Goal: Task Accomplishment & Management: Manage account settings

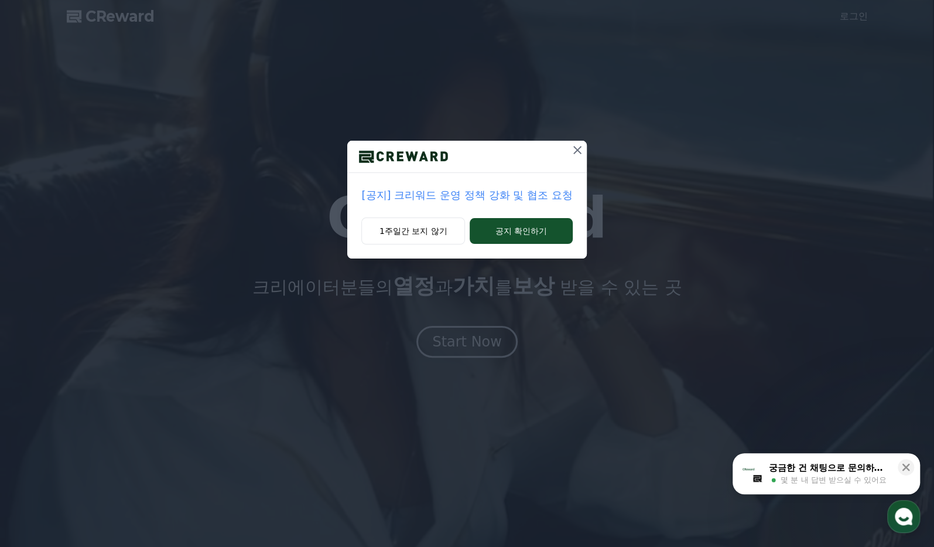
click at [575, 146] on icon at bounding box center [578, 150] width 8 height 8
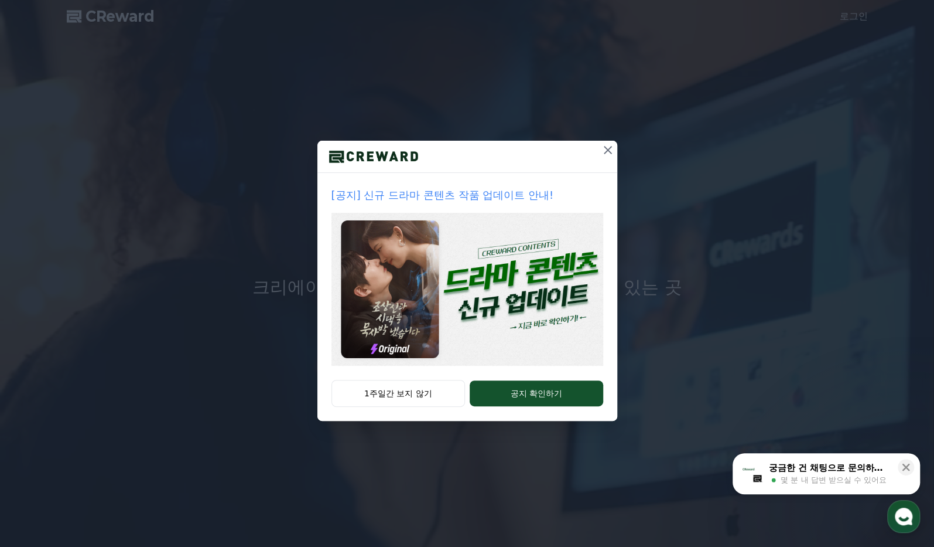
click at [603, 155] on icon at bounding box center [608, 150] width 14 height 14
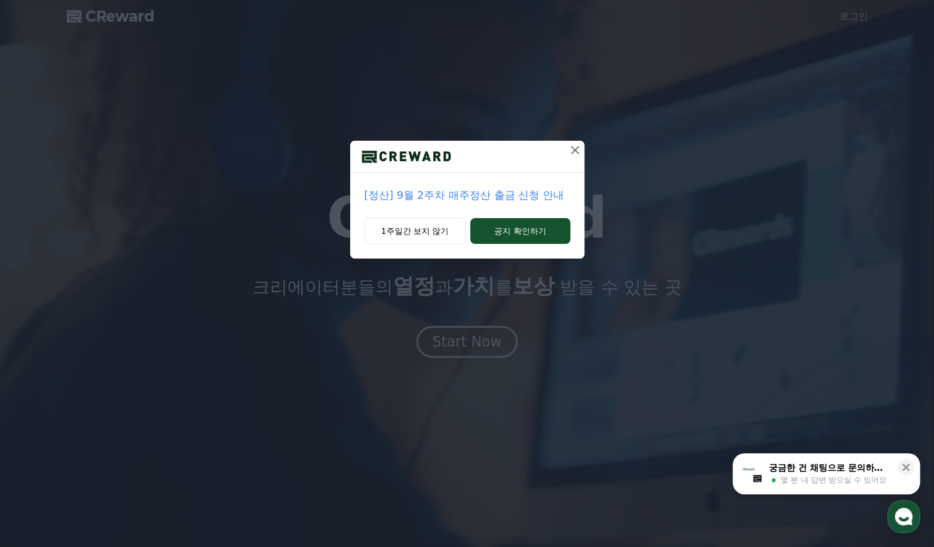
click at [571, 153] on icon at bounding box center [575, 150] width 14 height 14
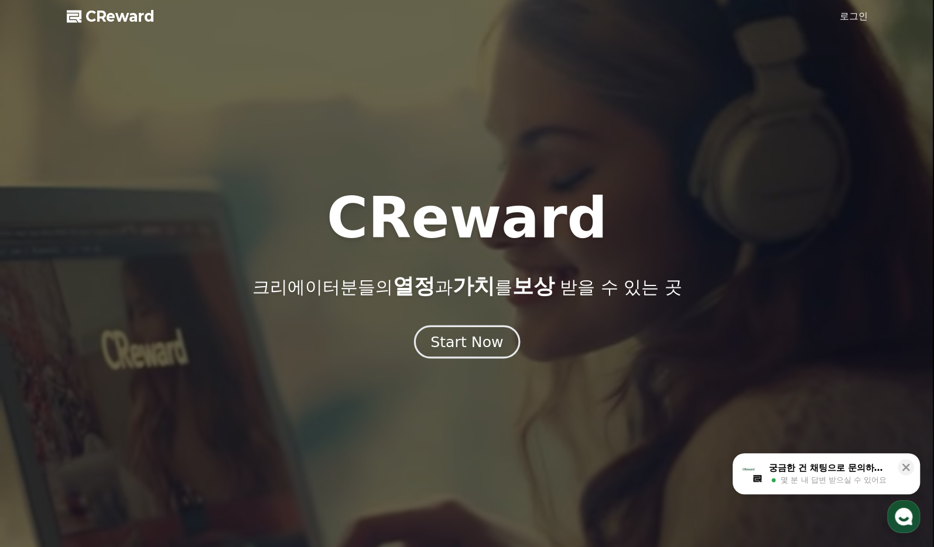
click at [468, 346] on div "Start Now" at bounding box center [467, 342] width 73 height 20
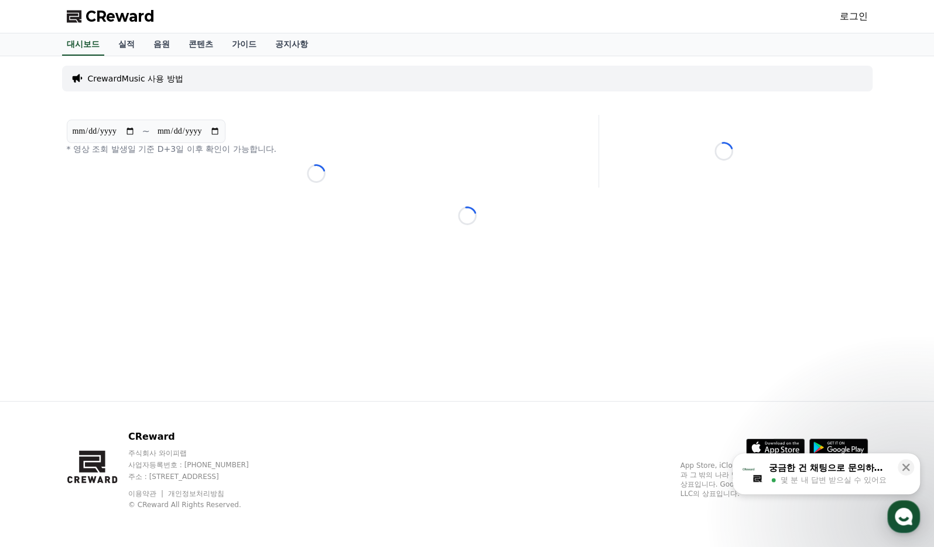
click at [851, 18] on link "로그인" at bounding box center [854, 16] width 28 height 14
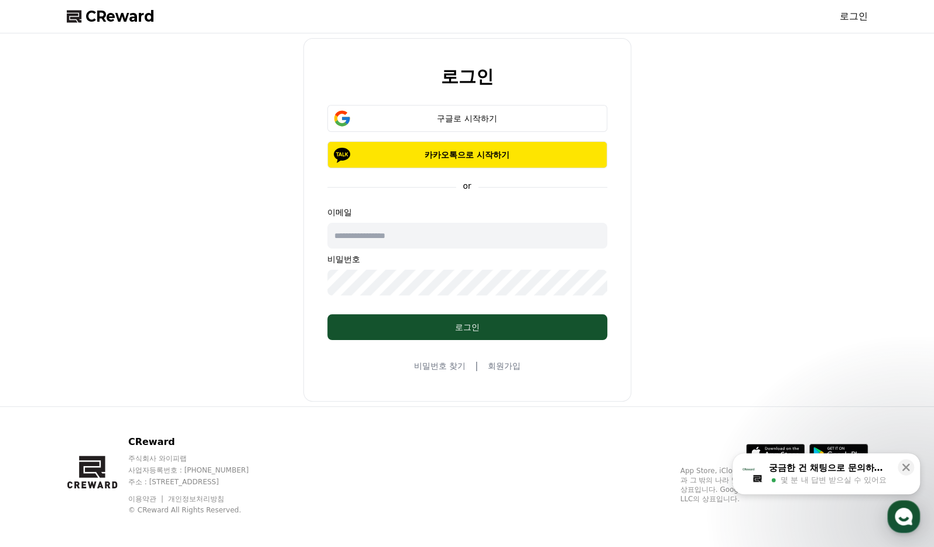
click at [687, 158] on div "로그인 구글로 시작하기 카카오톡으로 시작하기 or 이메일 비밀번호 로그인 비밀번호 찾기 | 회원가입" at bounding box center [467, 219] width 811 height 363
click at [746, 231] on div "로그인 구글로 시작하기 카카오톡으로 시작하기 or 이메일 비밀번호 로그인 비밀번호 찾기 | 회원가입" at bounding box center [467, 219] width 811 height 363
